Goal: Browse casually: Explore the website without a specific task or goal

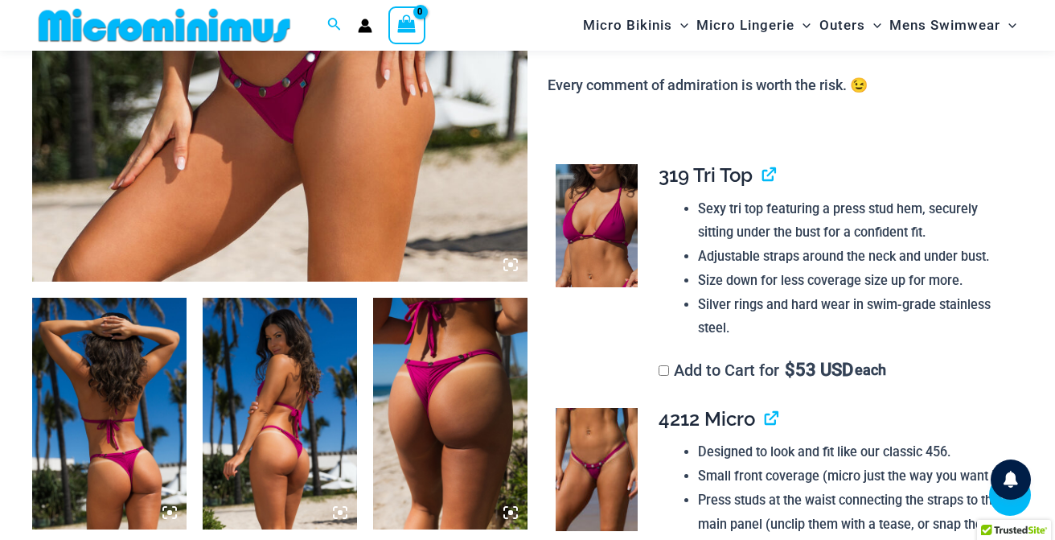
scroll to position [459, 0]
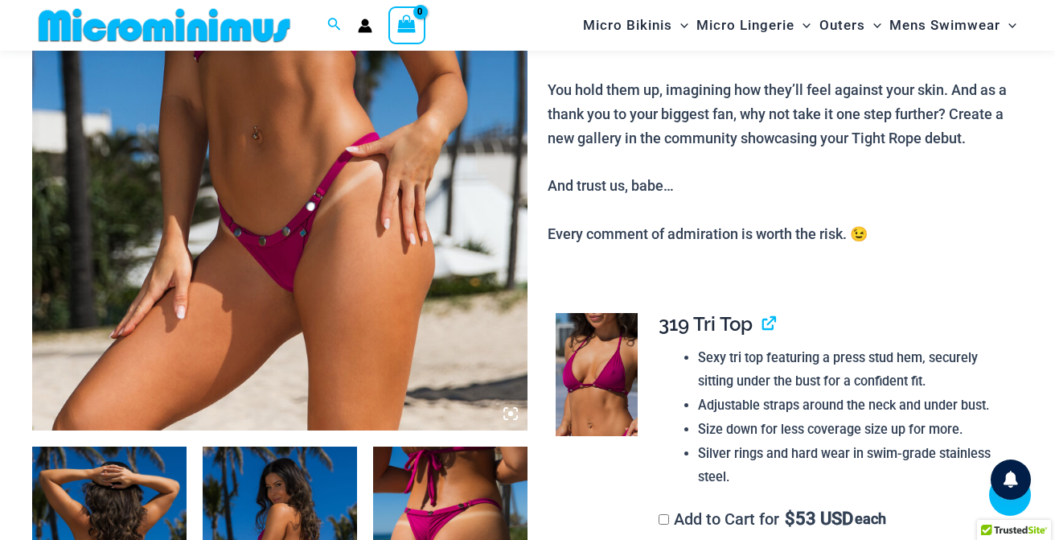
type input "**********"
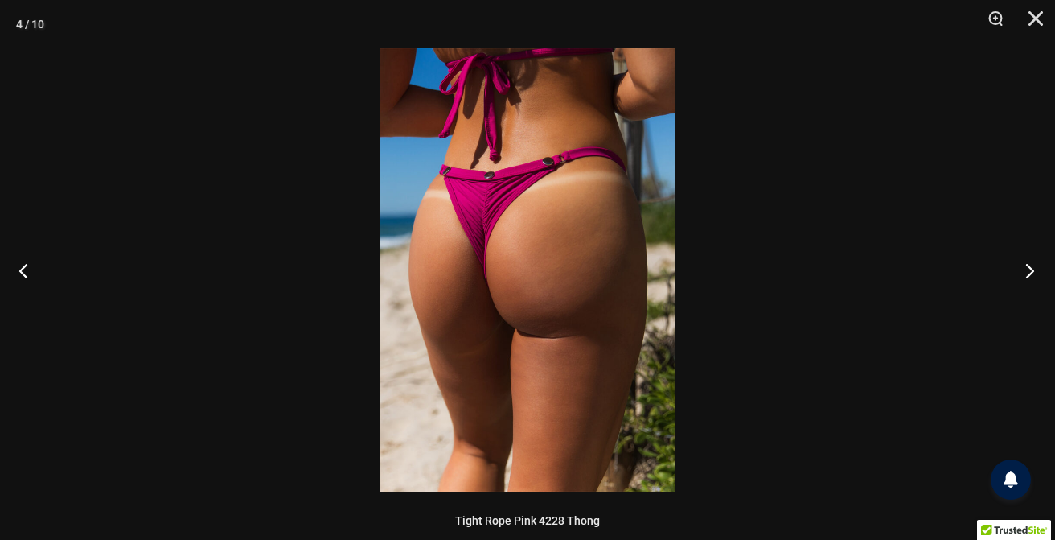
click at [1031, 266] on button "Next" at bounding box center [1025, 270] width 60 height 80
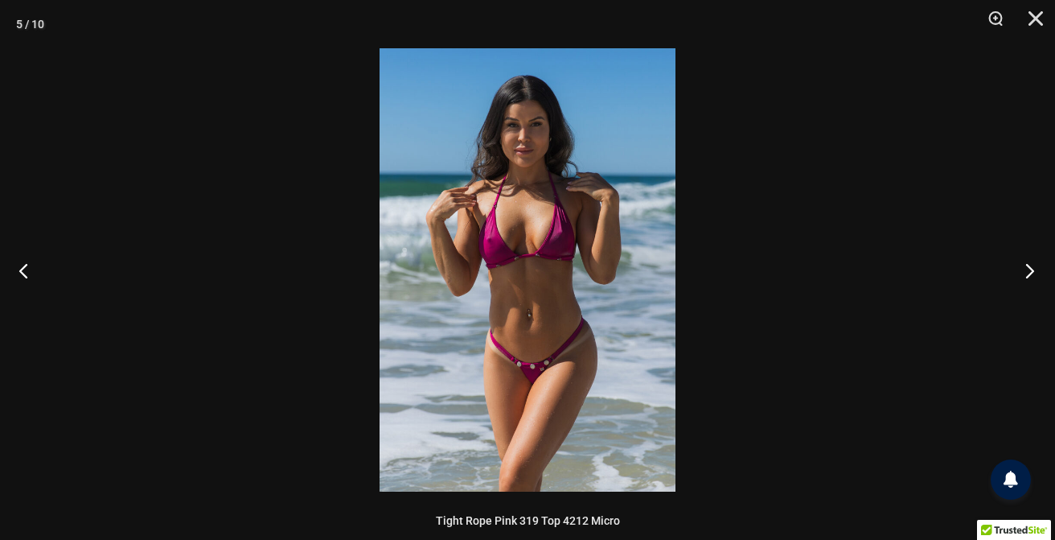
click at [1031, 266] on button "Next" at bounding box center [1025, 270] width 60 height 80
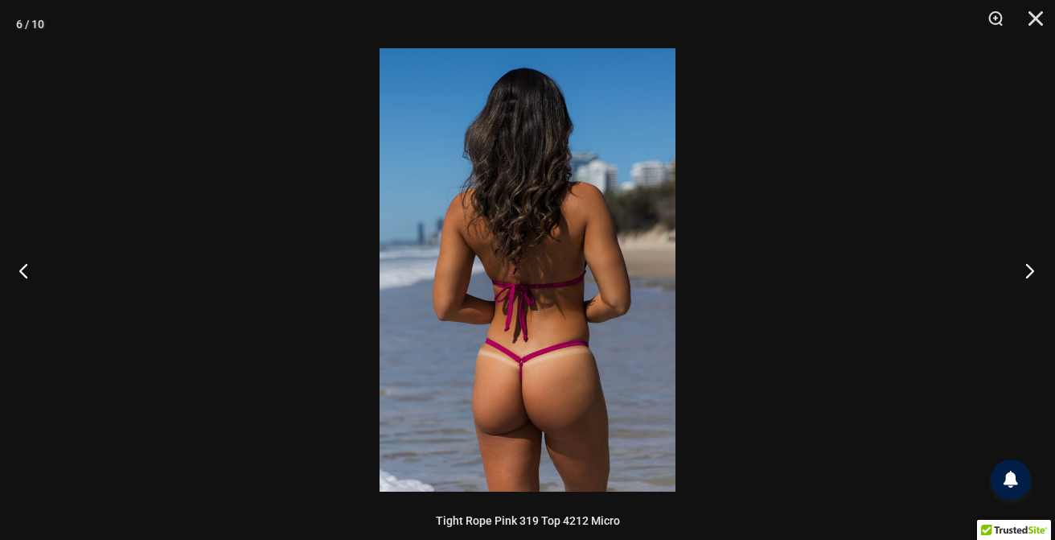
click at [1031, 266] on button "Next" at bounding box center [1025, 270] width 60 height 80
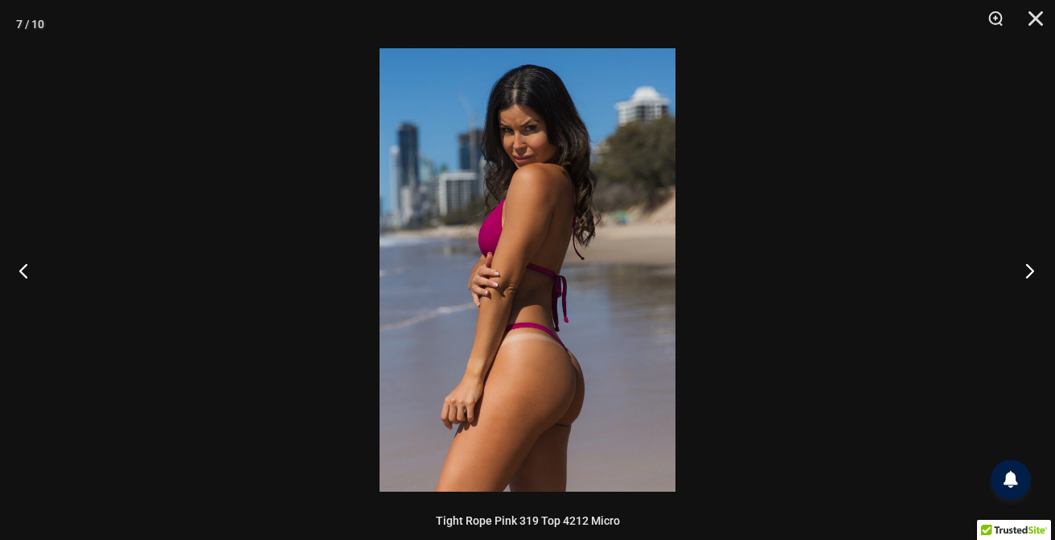
click at [1031, 266] on button "Next" at bounding box center [1025, 270] width 60 height 80
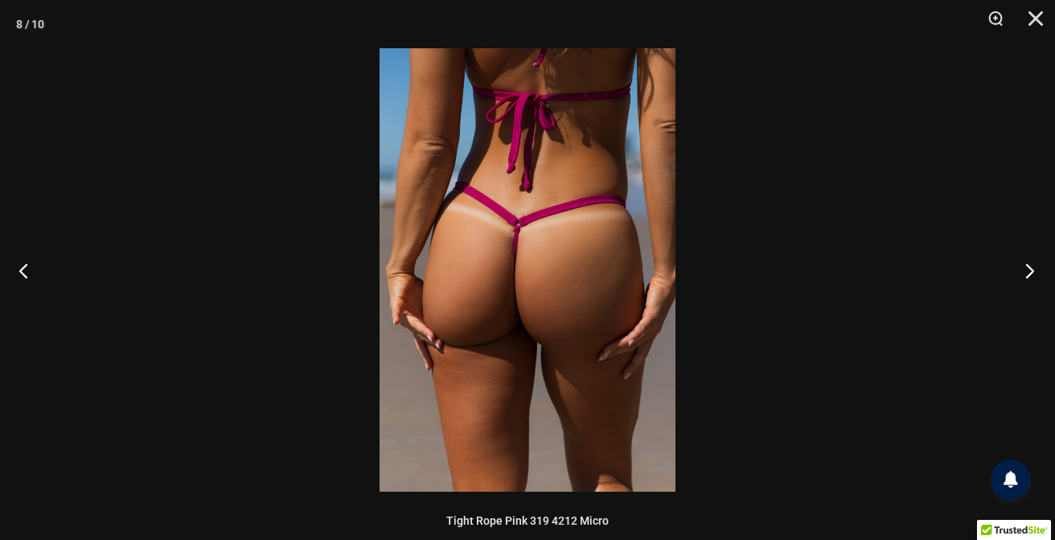
click at [1031, 266] on button "Next" at bounding box center [1025, 270] width 60 height 80
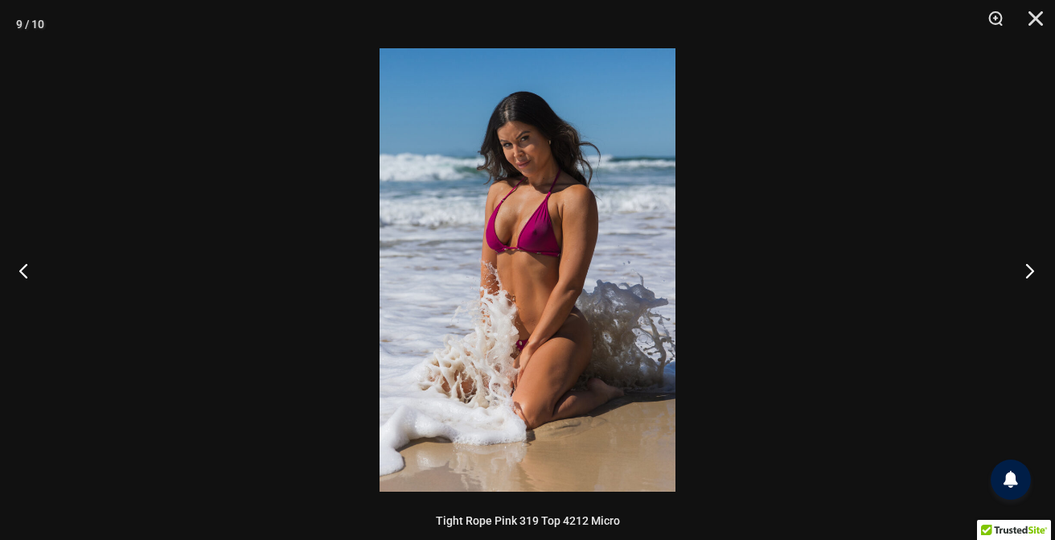
click at [1031, 266] on button "Next" at bounding box center [1025, 270] width 60 height 80
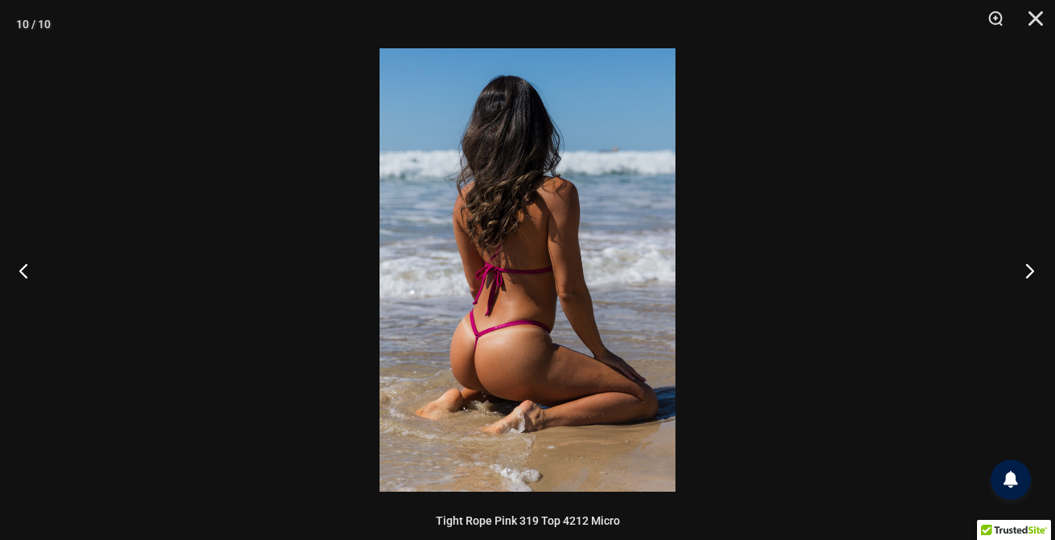
click at [1031, 266] on button "Next" at bounding box center [1025, 270] width 60 height 80
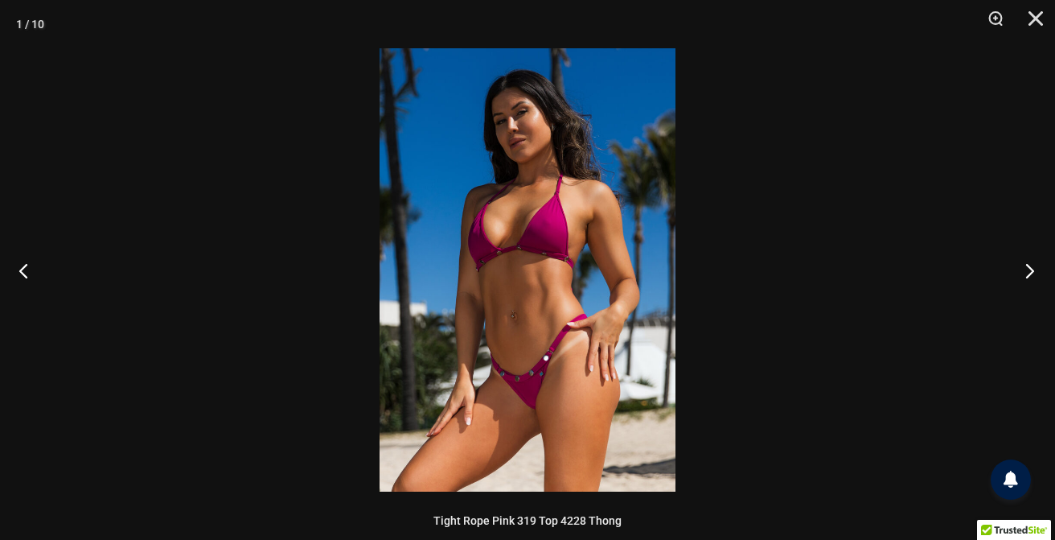
click at [1031, 266] on button "Next" at bounding box center [1025, 270] width 60 height 80
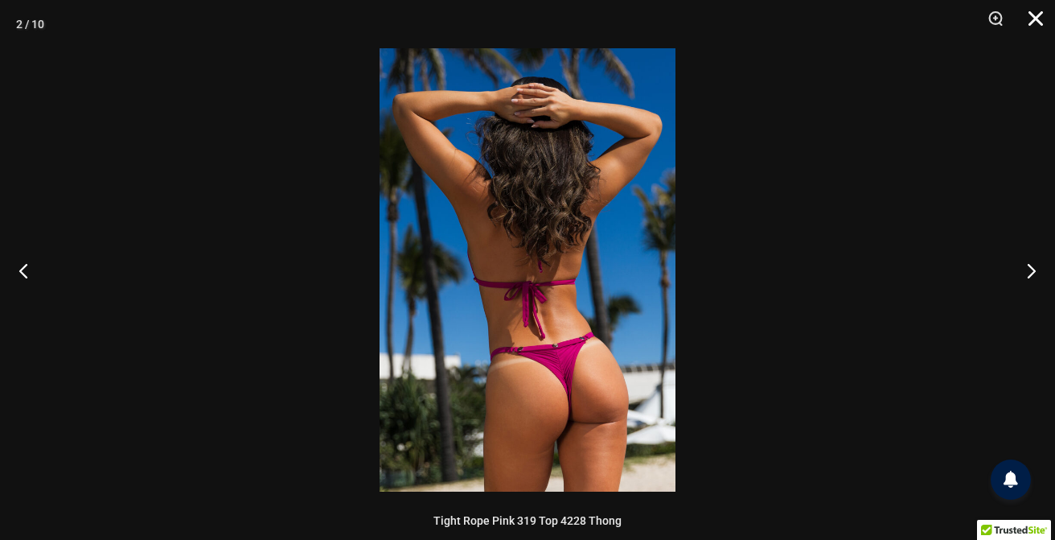
click at [1041, 17] on button "Close" at bounding box center [1030, 24] width 40 height 48
